Goal: Check status

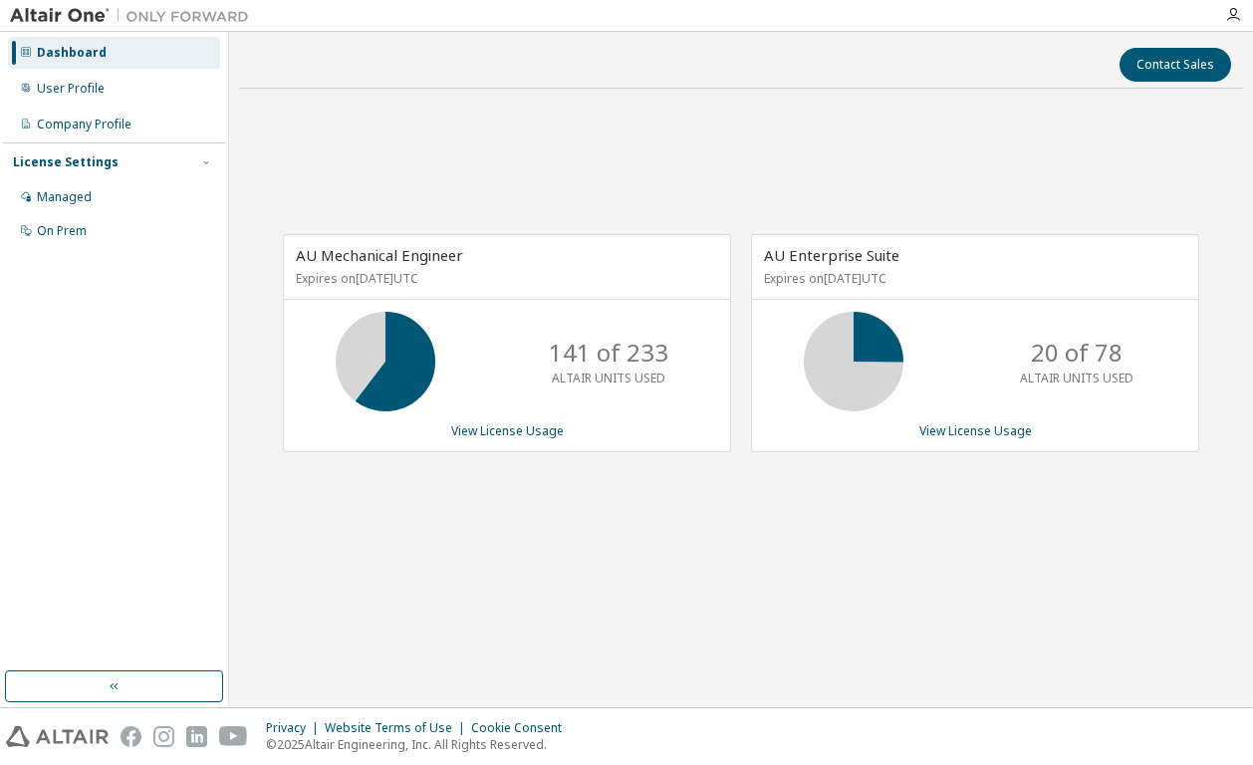
click at [669, 164] on div "AU Mechanical Engineer Expires on [DATE] UTC 141 of 233 ALTAIR UNITS USED View …" at bounding box center [741, 353] width 1004 height 497
click at [564, 568] on div "AU Mechanical Engineer Expires on [DATE] UTC 170 of 233 ALTAIR UNITS USED View …" at bounding box center [741, 353] width 1004 height 497
